Goal: Task Accomplishment & Management: Use online tool/utility

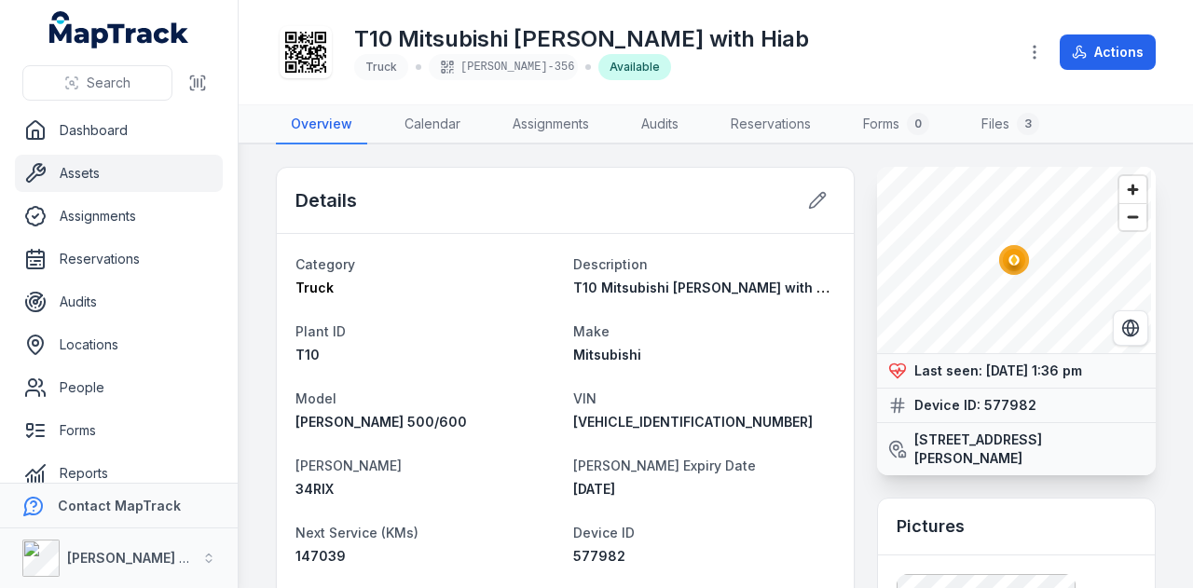
click at [158, 174] on link "Assets" at bounding box center [119, 173] width 208 height 37
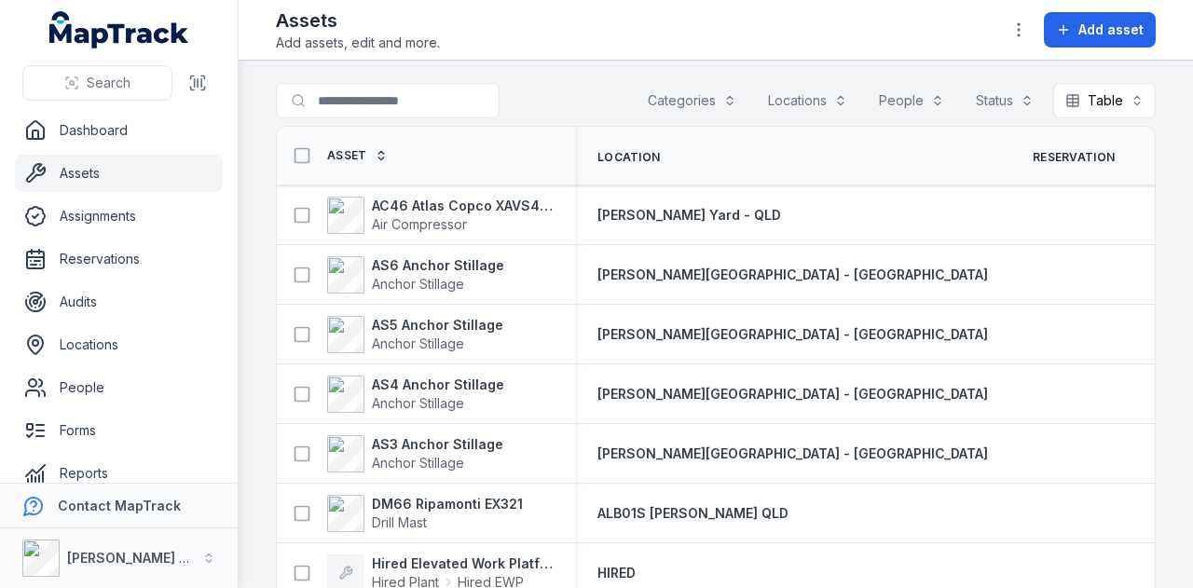
click at [694, 95] on button "Categories" at bounding box center [692, 100] width 113 height 35
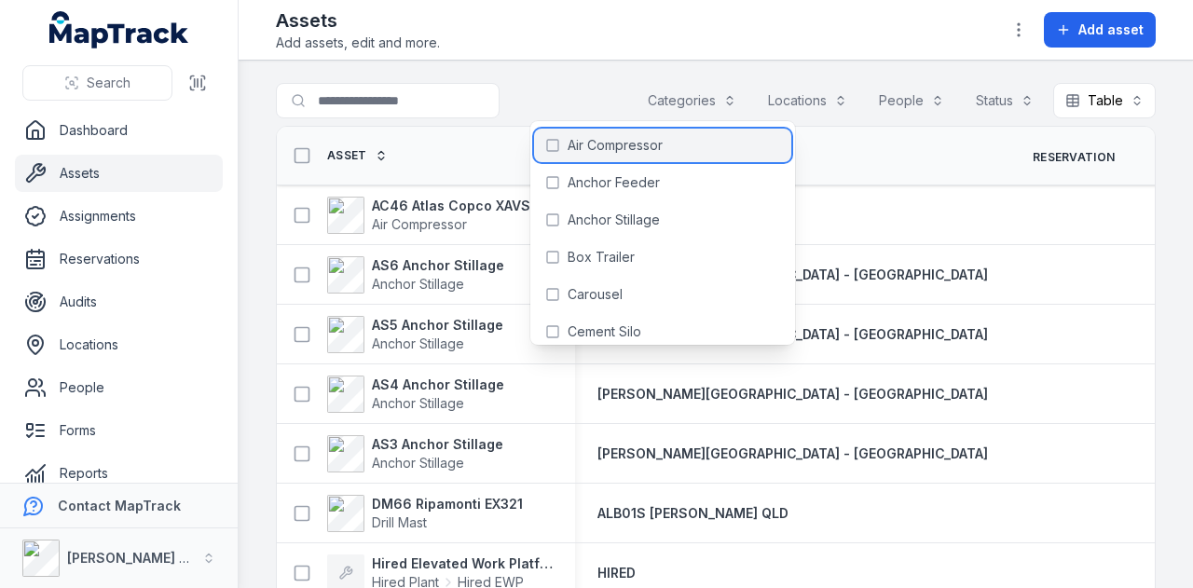
click at [658, 149] on span "Air Compressor" at bounding box center [615, 145] width 95 height 19
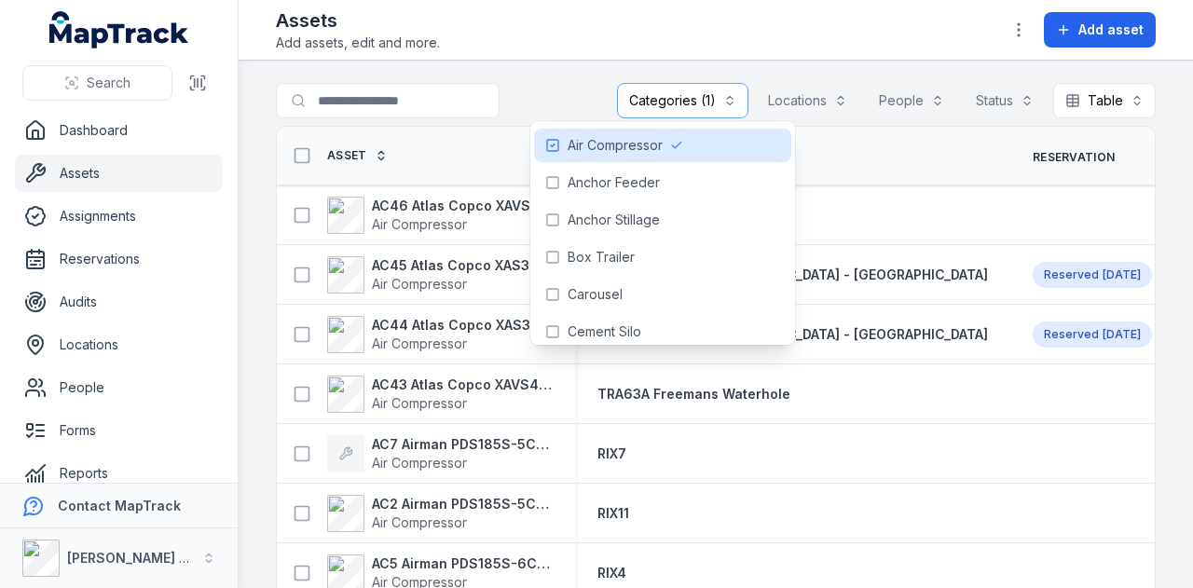
click at [561, 75] on main "**********" at bounding box center [716, 325] width 955 height 528
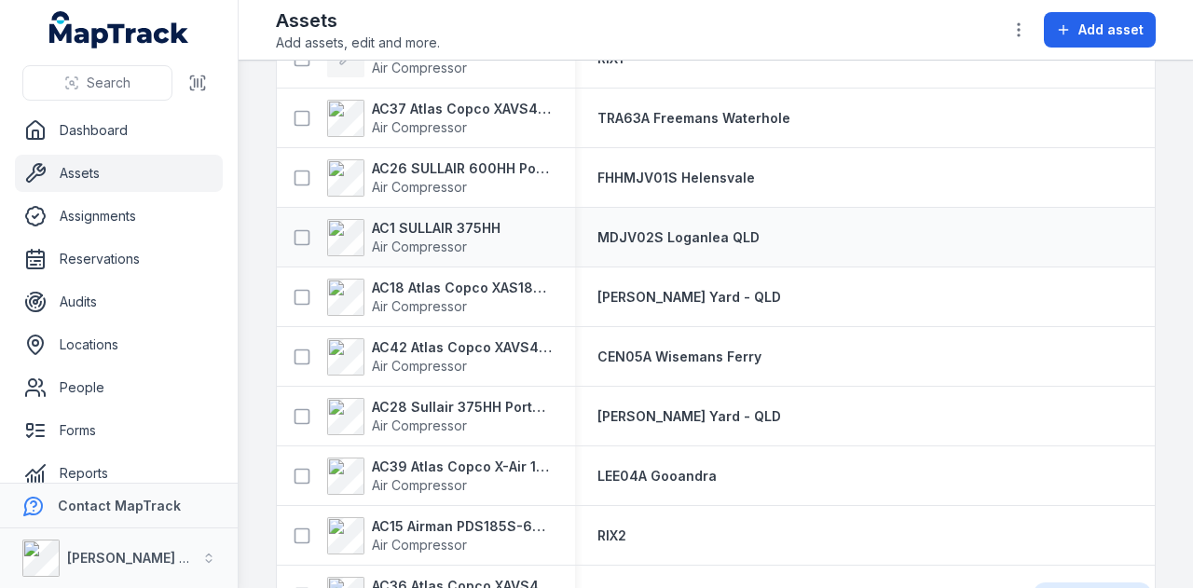
scroll to position [1025, 0]
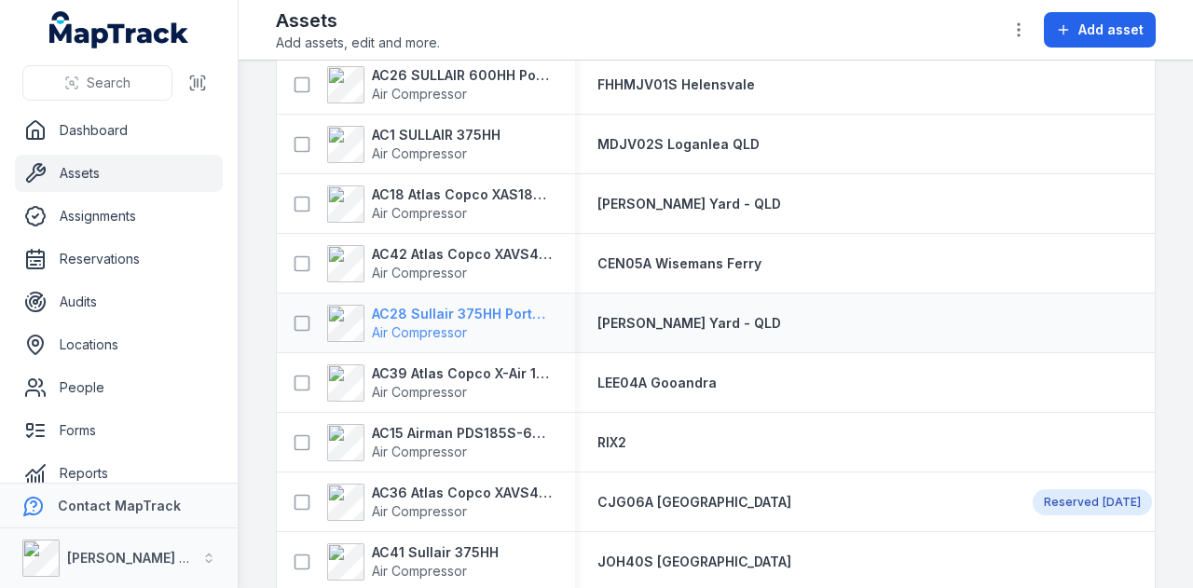
click at [481, 314] on strong "AC28 Sullair 375HH Portable Compressor" at bounding box center [462, 314] width 181 height 19
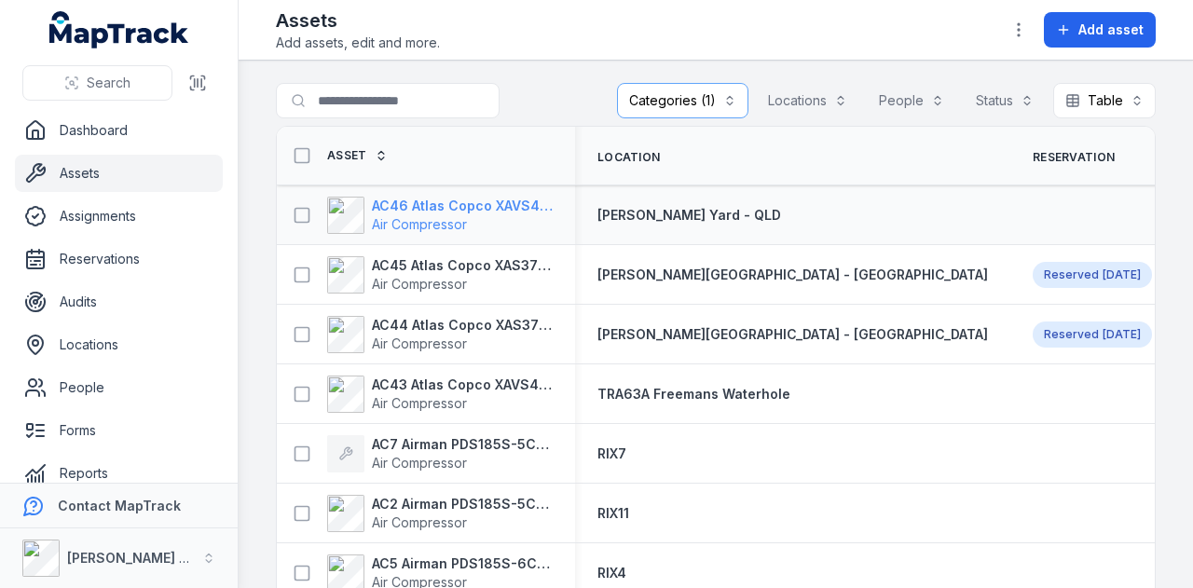
click at [477, 206] on strong "AC46 Atlas Copco XAVS450" at bounding box center [462, 206] width 181 height 19
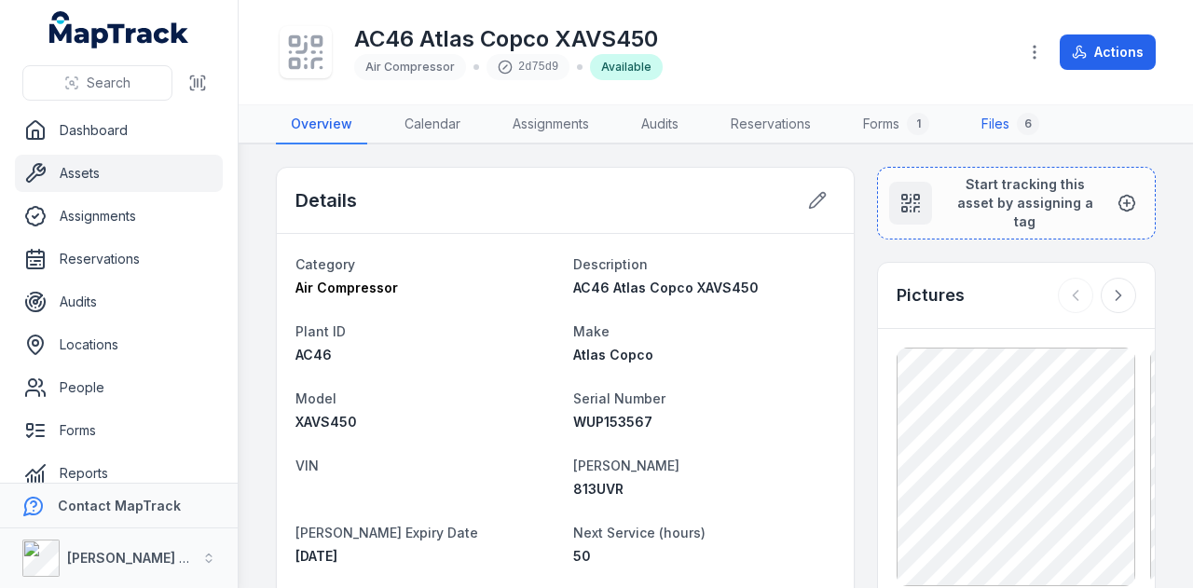
click at [1006, 122] on link "Files 6" at bounding box center [1011, 124] width 88 height 39
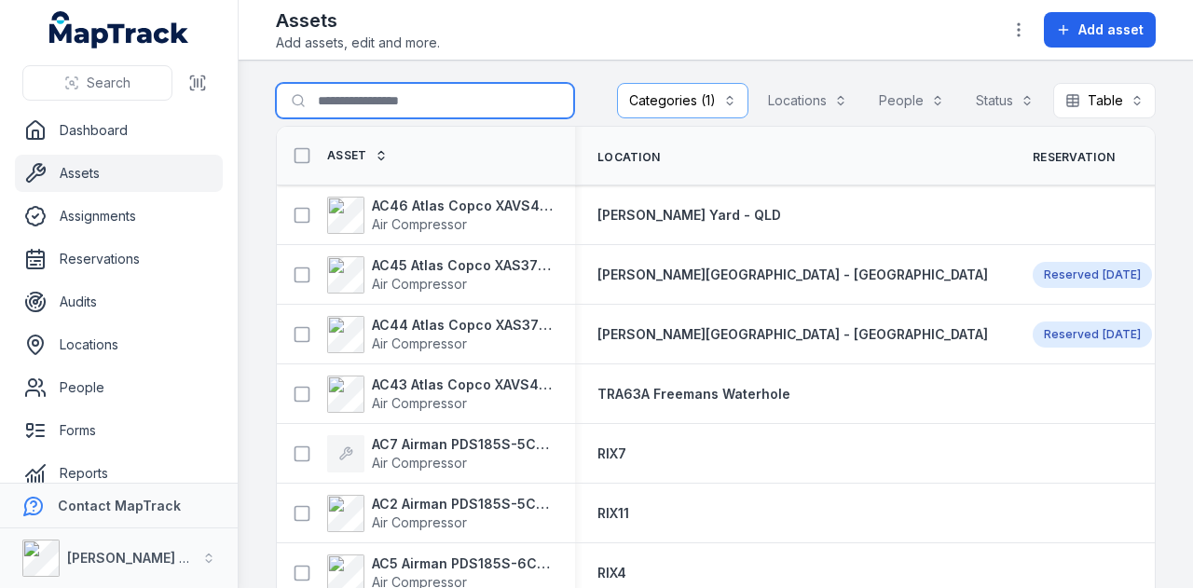
click at [352, 105] on input "Search for assets" at bounding box center [425, 100] width 298 height 35
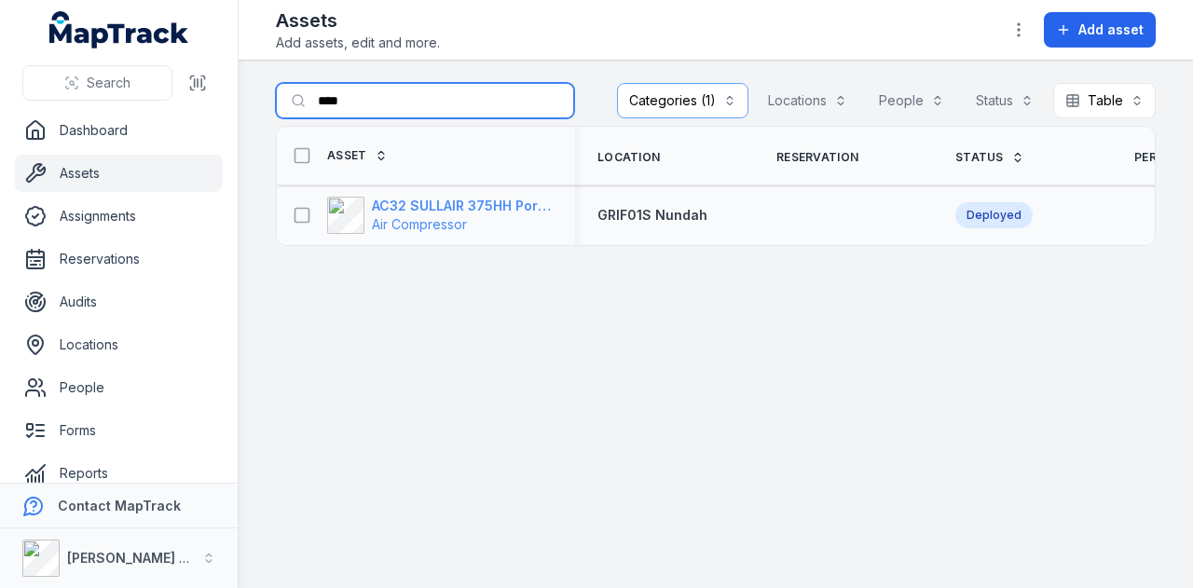
type input "****"
click at [512, 200] on strong "AC32 SULLAIR 375HH Portable Compressor" at bounding box center [462, 206] width 181 height 19
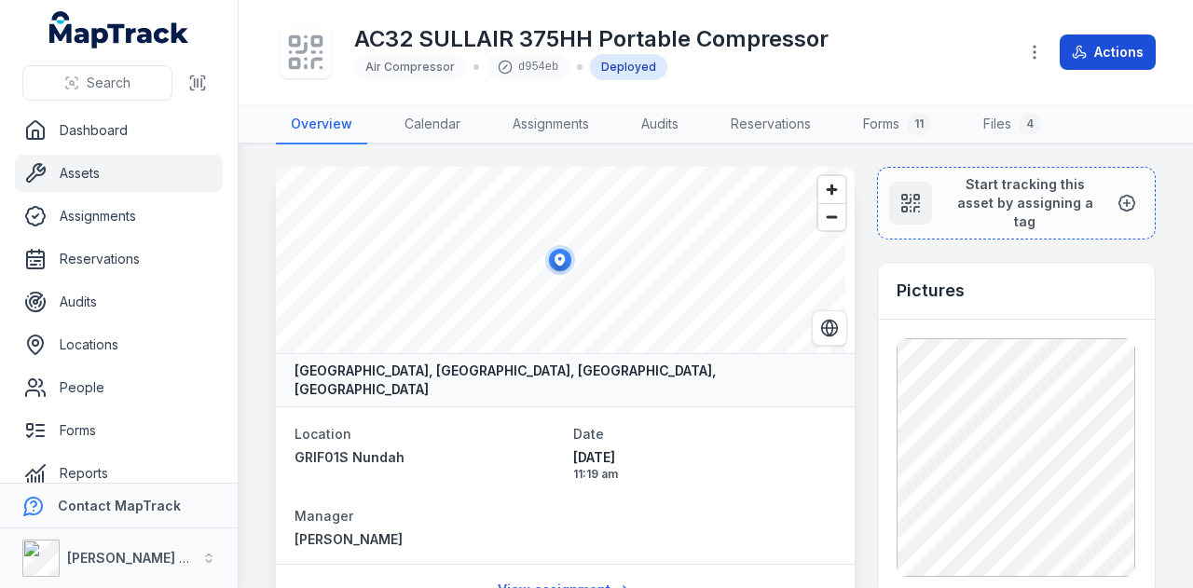
click at [1091, 49] on button "Actions" at bounding box center [1108, 51] width 96 height 35
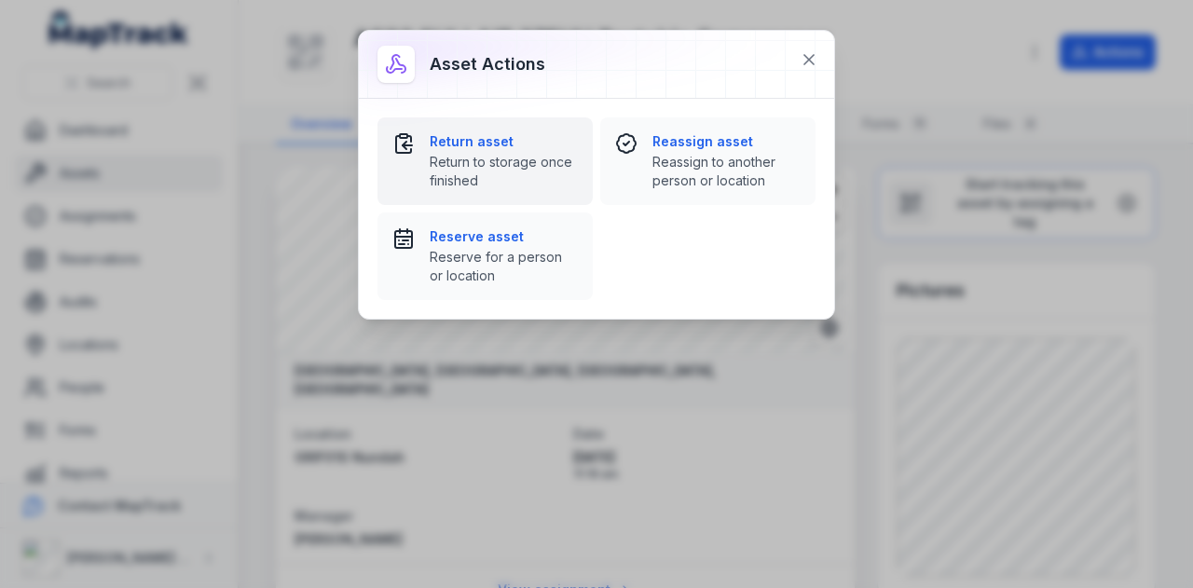
click at [485, 138] on strong "Return asset" at bounding box center [504, 141] width 148 height 19
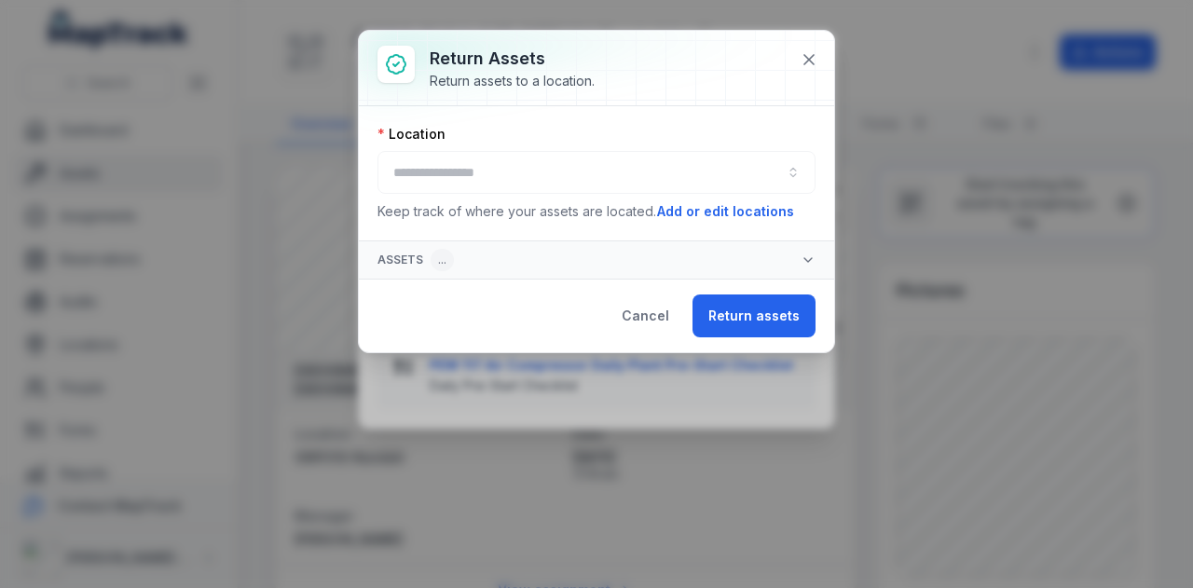
click at [529, 161] on div at bounding box center [597, 172] width 438 height 43
click at [600, 175] on button "button" at bounding box center [597, 172] width 438 height 43
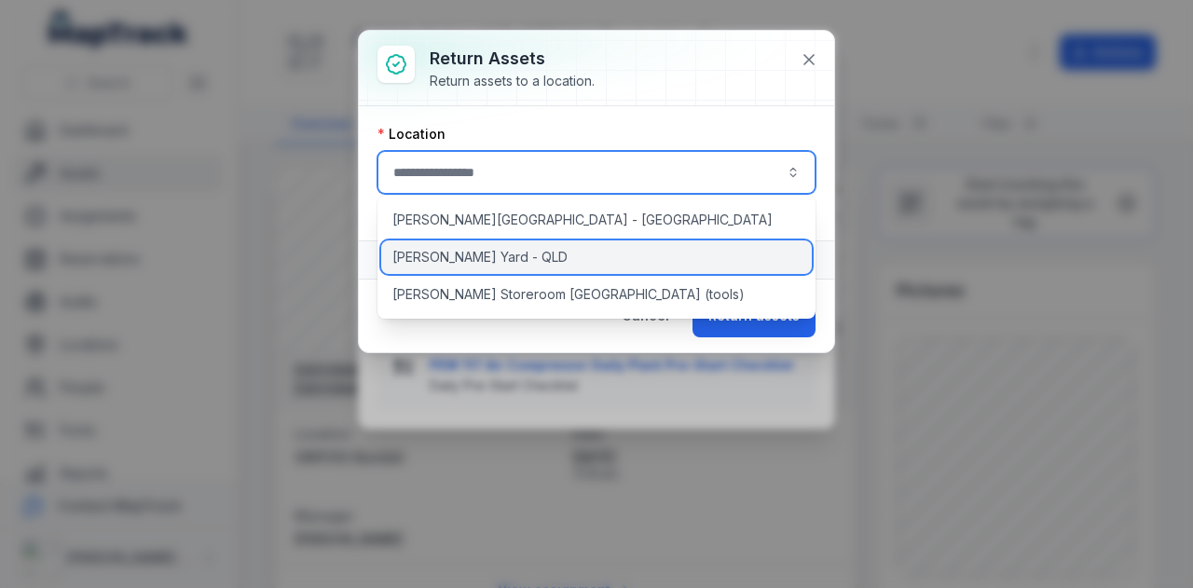
click at [569, 261] on div "[PERSON_NAME] Yard - QLD" at bounding box center [597, 258] width 432 height 34
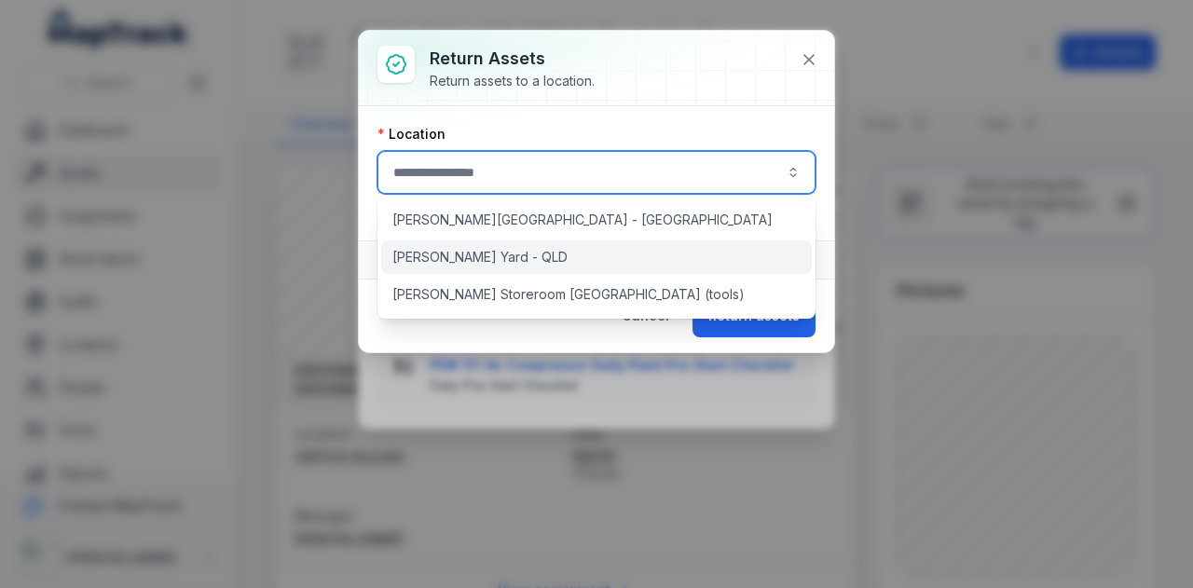
type input "**********"
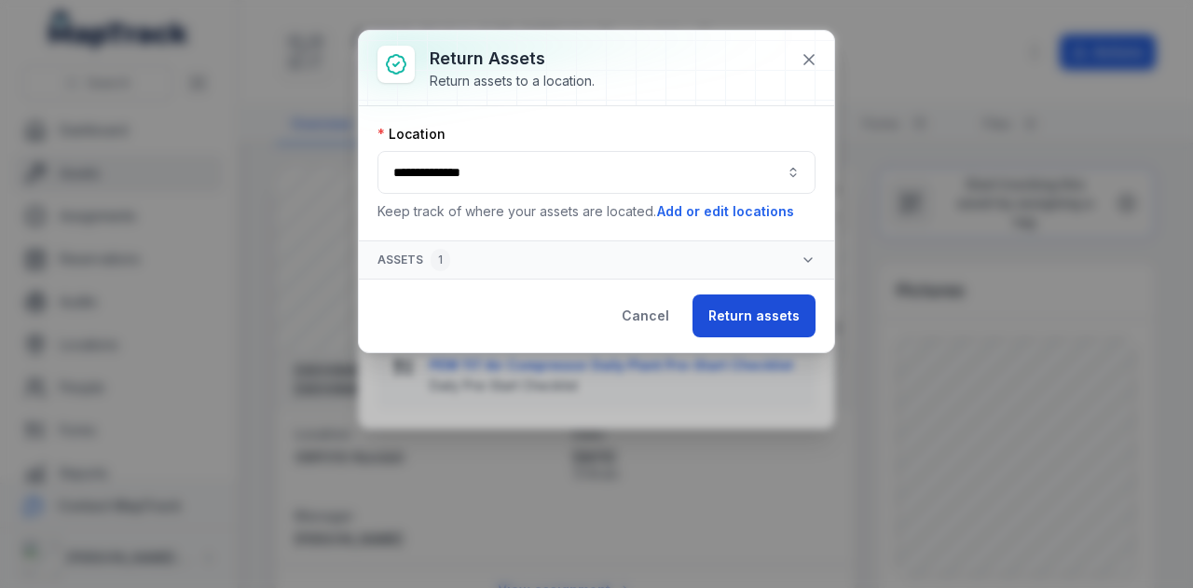
click at [751, 316] on button "Return assets" at bounding box center [754, 316] width 123 height 43
